Goal: Entertainment & Leisure: Consume media (video, audio)

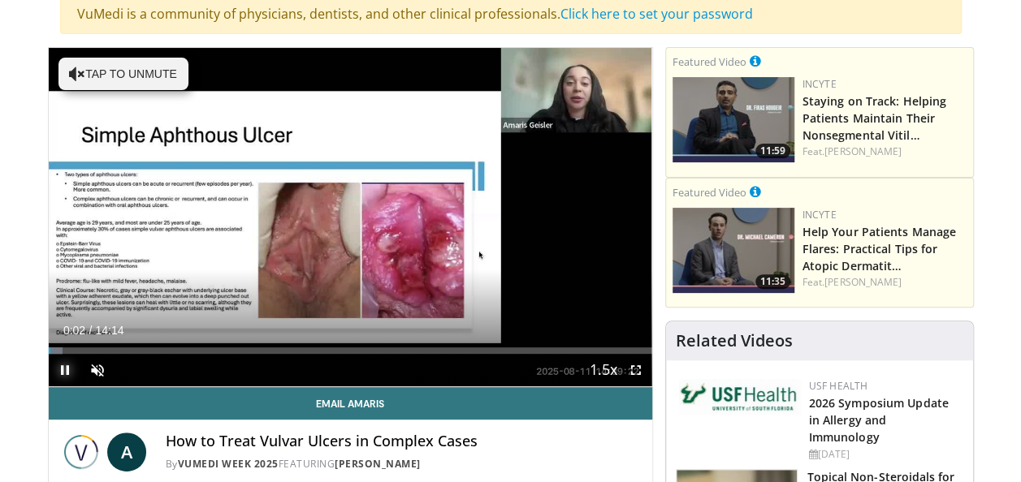
click at [63, 372] on span "Video Player" at bounding box center [65, 370] width 32 height 32
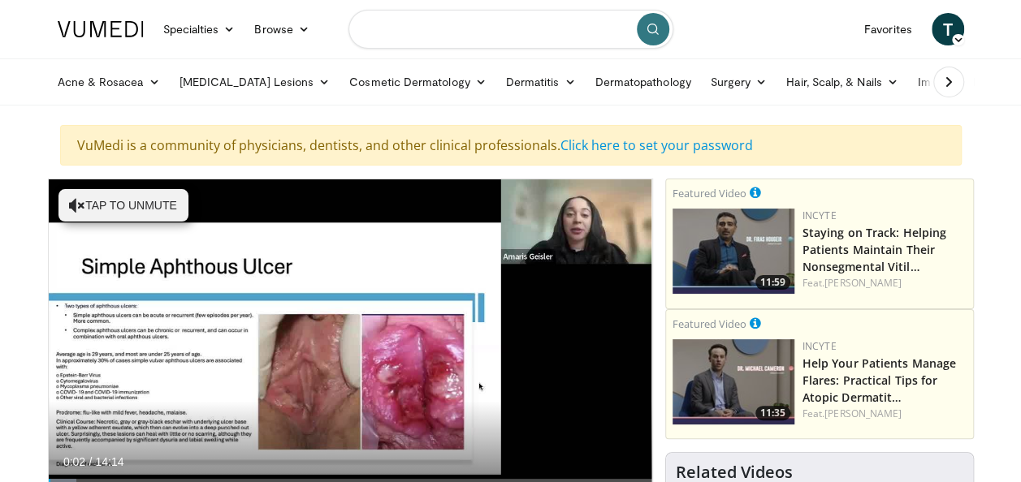
click at [424, 21] on input "Search topics, interventions" at bounding box center [510, 29] width 325 height 39
type input "**********"
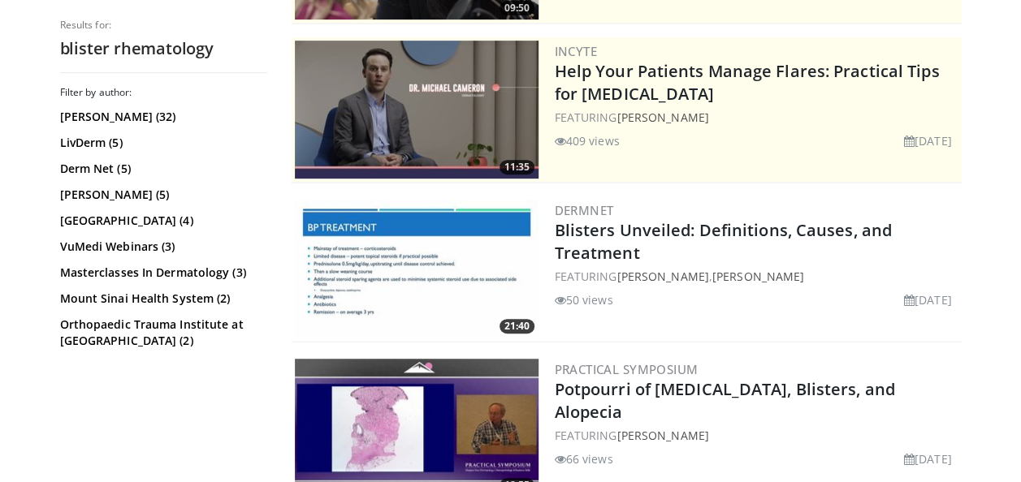
scroll to position [360, 0]
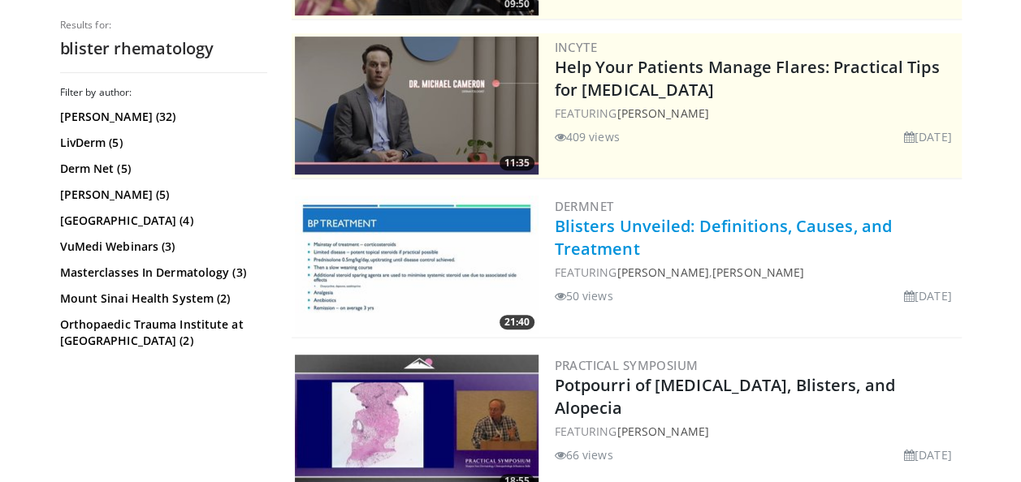
click at [612, 229] on link "Blisters Unveiled: Definitions, Causes, and Treatment" at bounding box center [723, 237] width 337 height 45
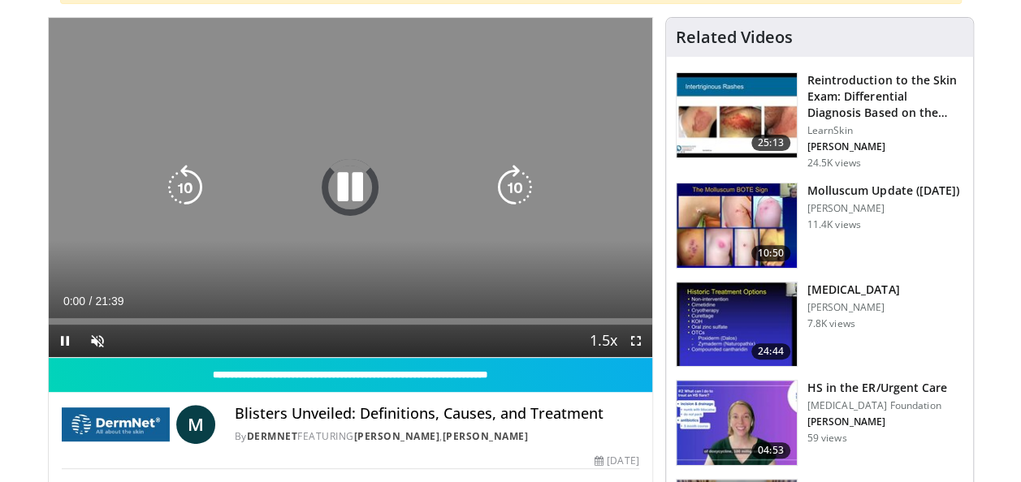
scroll to position [162, 0]
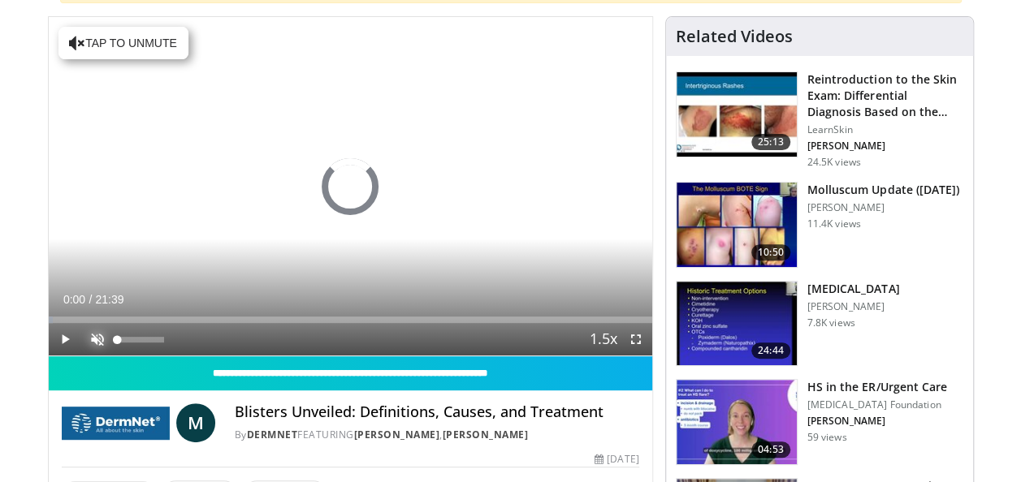
click at [82, 340] on span "Video Player" at bounding box center [97, 339] width 32 height 32
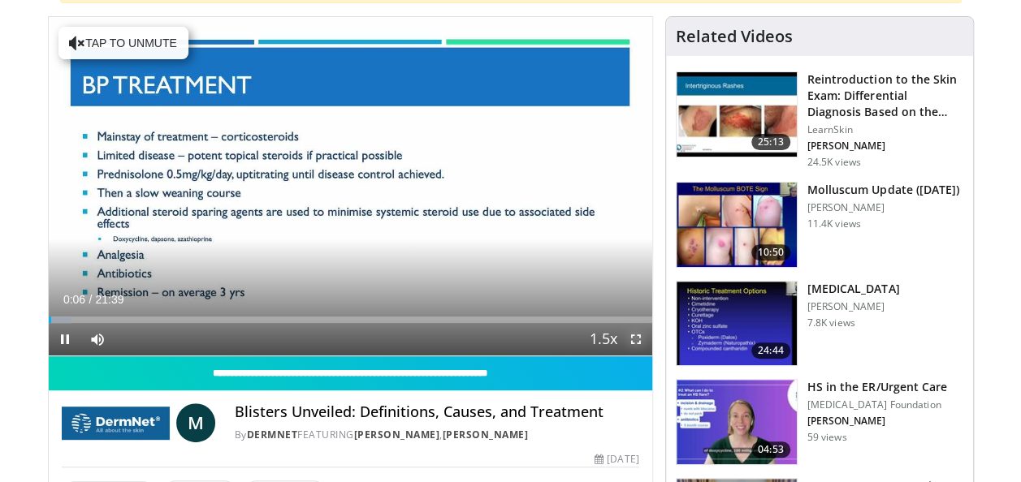
click at [639, 344] on span "Video Player" at bounding box center [636, 339] width 32 height 32
